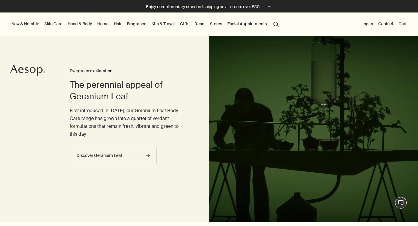
click at [145, 25] on link "Fragrance" at bounding box center [137, 24] width 22 height 8
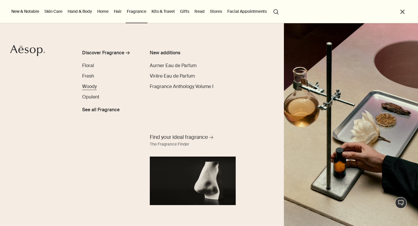
click at [90, 87] on span "Woody" at bounding box center [89, 86] width 15 height 6
click at [90, 77] on span "Fresh" at bounding box center [88, 76] width 12 height 6
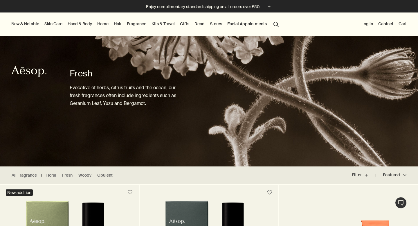
click at [182, 28] on li "Gifts Discover Gifts rightArrow Favourite formulations Gift Bundles Gifts for h…" at bounding box center [185, 23] width 12 height 23
click at [183, 26] on link "Gifts" at bounding box center [185, 24] width 12 height 8
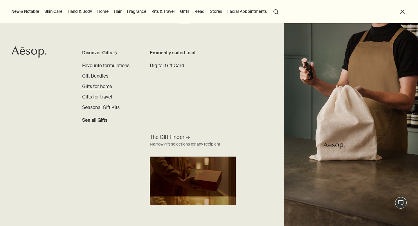
click at [104, 85] on span "Gifts for home" at bounding box center [97, 86] width 30 height 6
